Goal: Task Accomplishment & Management: Manage account settings

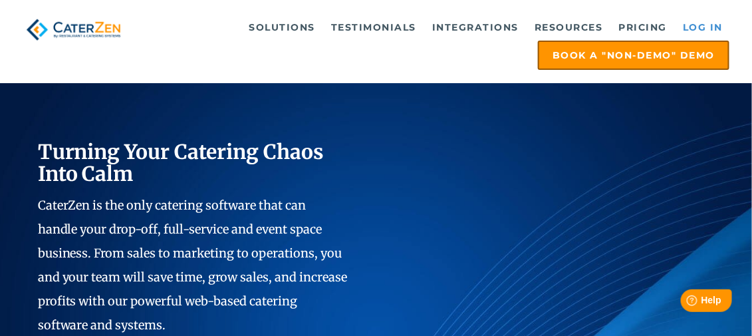
click at [698, 25] on link "Log in" at bounding box center [702, 27] width 53 height 27
click at [703, 28] on link "Log in" at bounding box center [702, 27] width 53 height 27
click at [711, 27] on link "Log in" at bounding box center [702, 27] width 53 height 27
